Goal: Find specific page/section: Find specific page/section

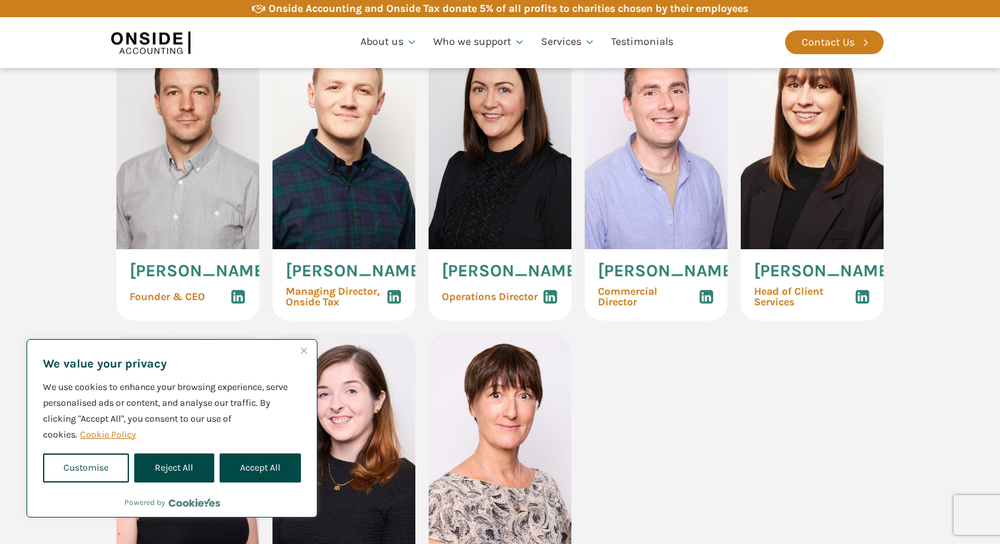
scroll to position [717, 0]
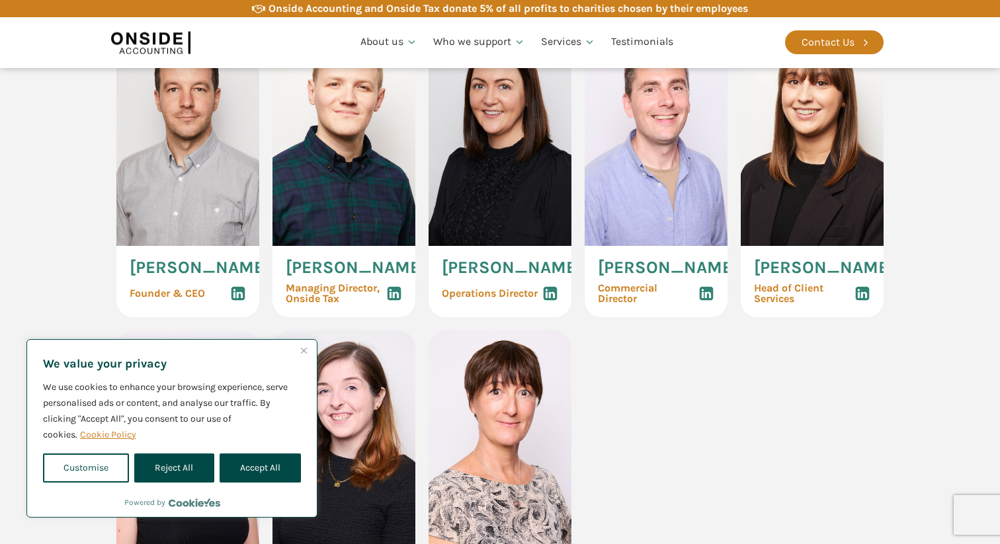
click at [301, 356] on button "Close" at bounding box center [304, 350] width 16 height 16
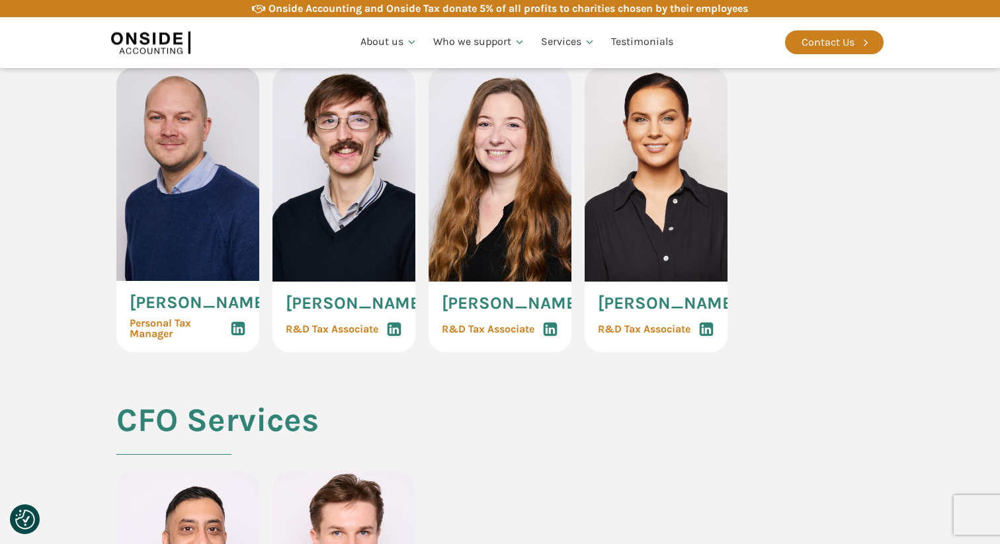
scroll to position [2404, 0]
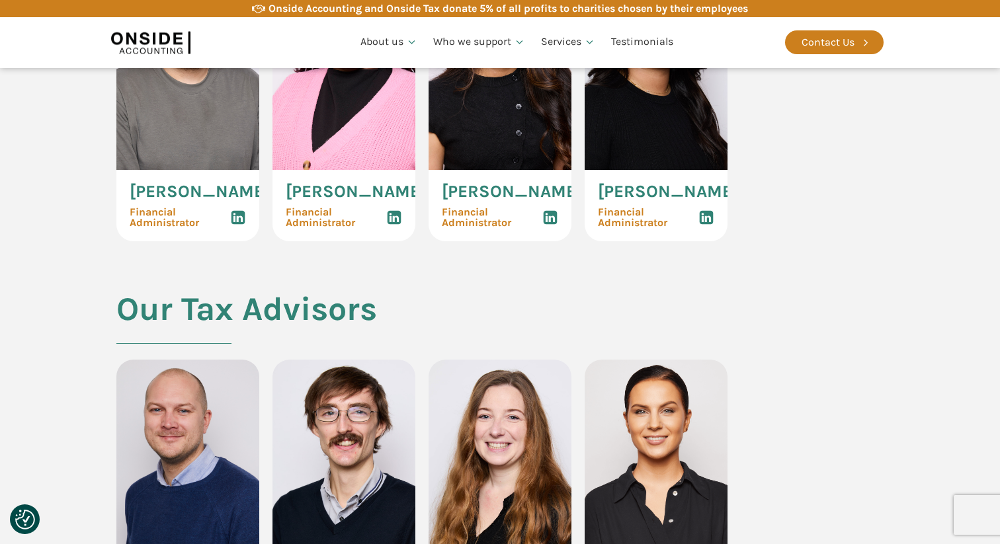
click at [549, 225] on icon at bounding box center [550, 218] width 16 height 16
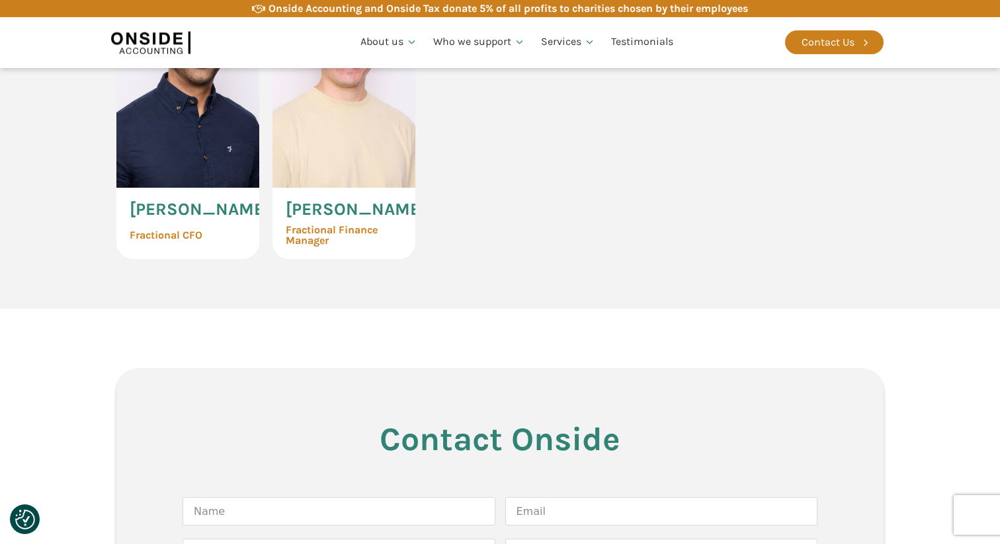
scroll to position [3174, 0]
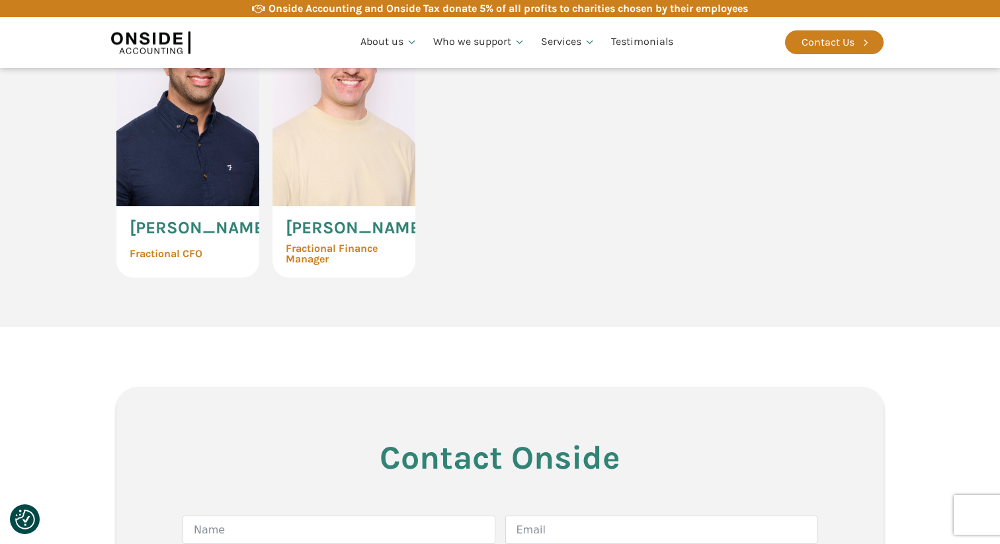
click at [500, 258] on div "[PERSON_NAME] Fractional CFO [PERSON_NAME] Fractional Finance Manager" at bounding box center [499, 135] width 767 height 286
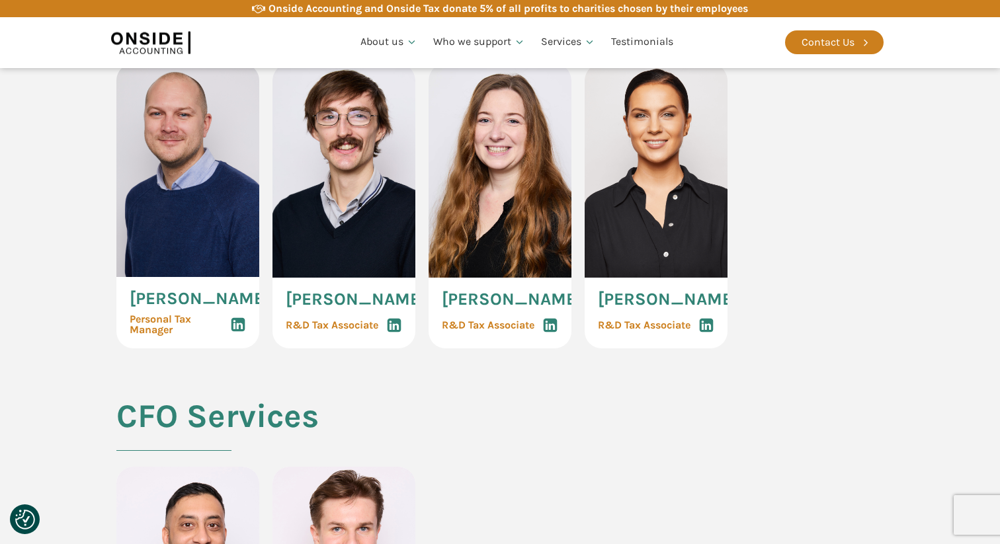
scroll to position [2728, 0]
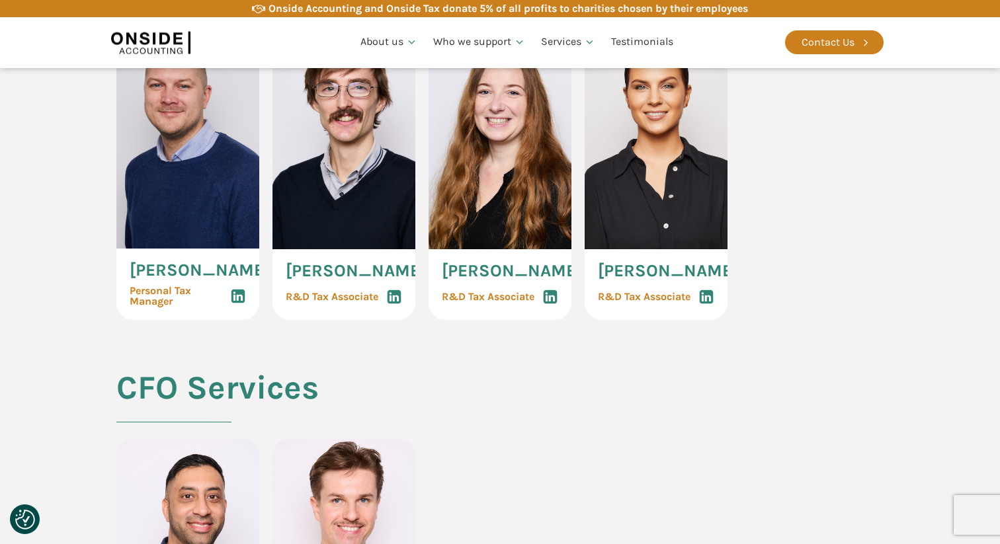
click at [397, 305] on icon at bounding box center [394, 297] width 16 height 16
click at [33, 236] on section "Our Tax Advisors [PERSON_NAME] Personal Tax Manager [PERSON_NAME] R&D Tax Assoc…" at bounding box center [500, 168] width 1000 height 404
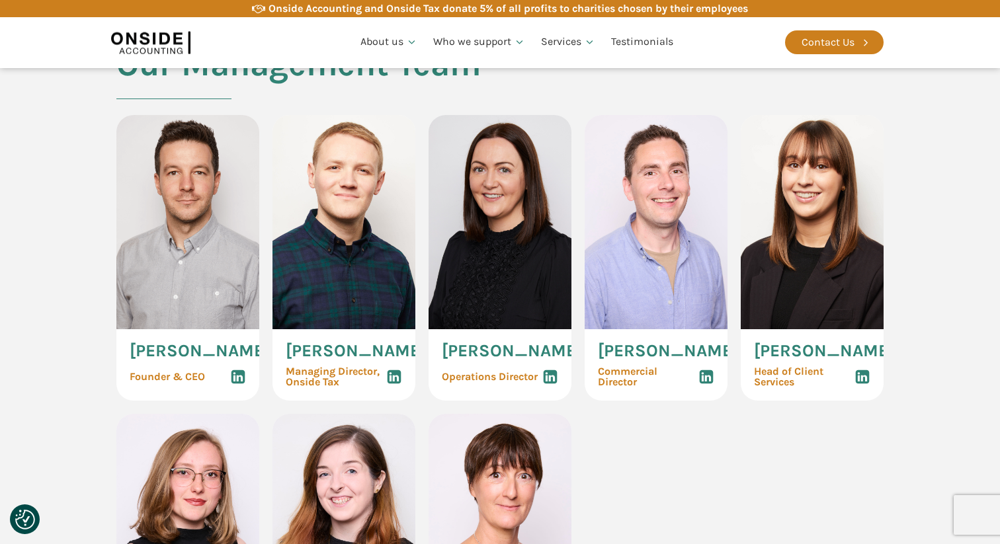
scroll to position [588, 0]
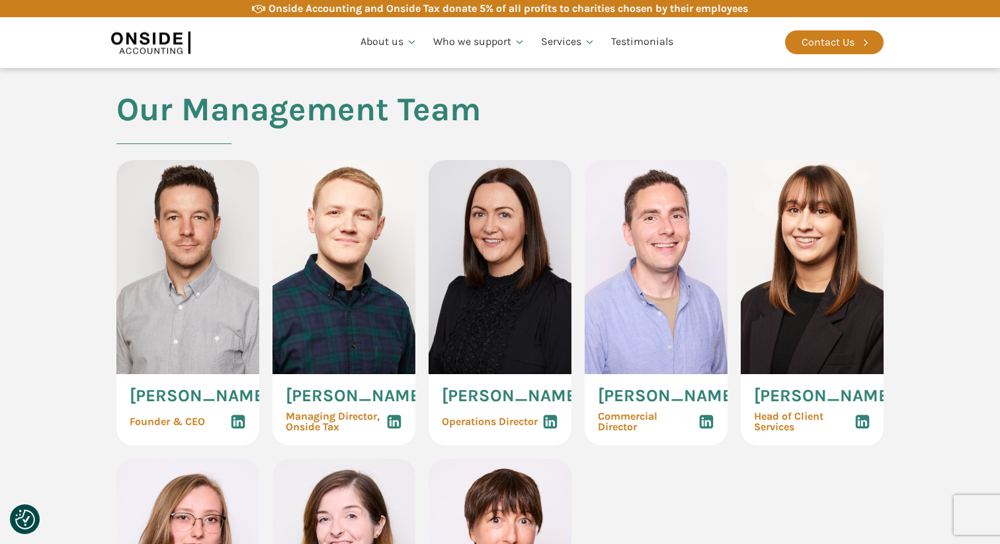
click at [862, 422] on use at bounding box center [862, 422] width 14 height 14
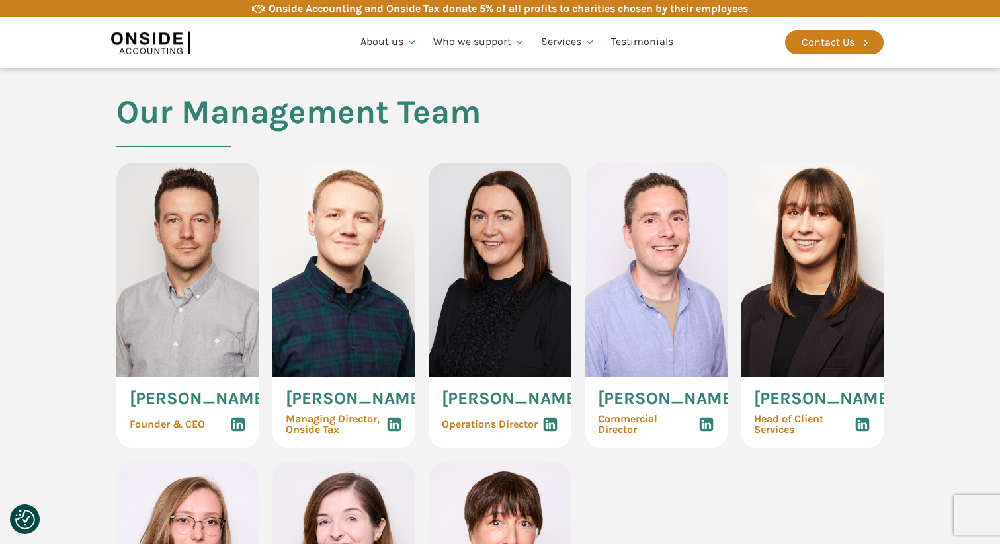
scroll to position [638, 0]
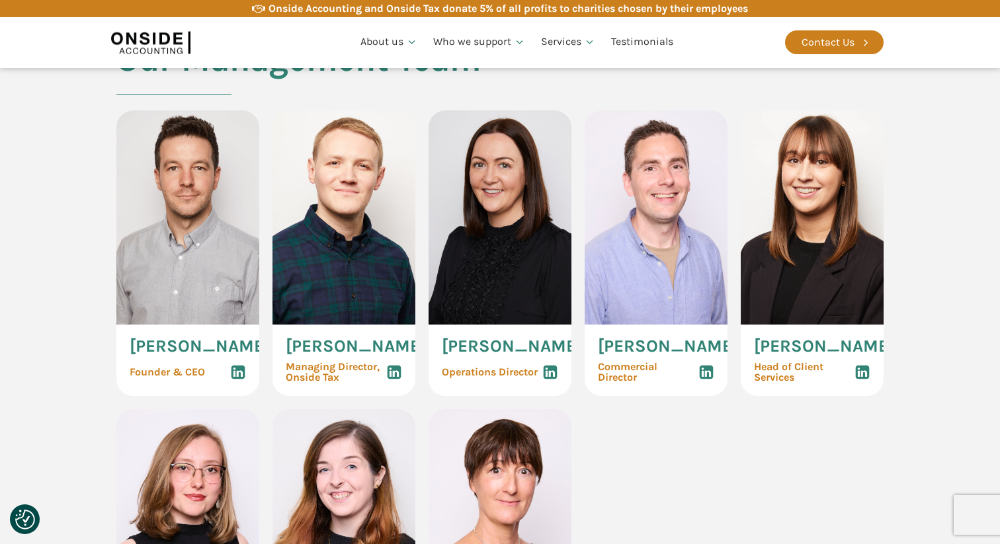
click at [394, 371] on icon at bounding box center [394, 372] width 16 height 16
